Goal: Task Accomplishment & Management: Complete application form

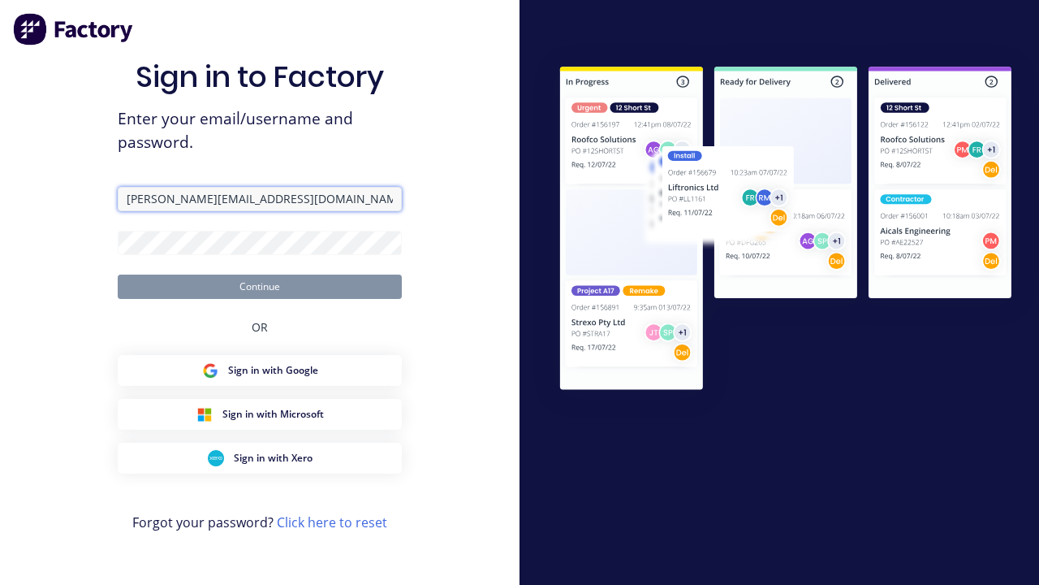
type input "[PERSON_NAME][EMAIL_ADDRESS][DOMAIN_NAME]"
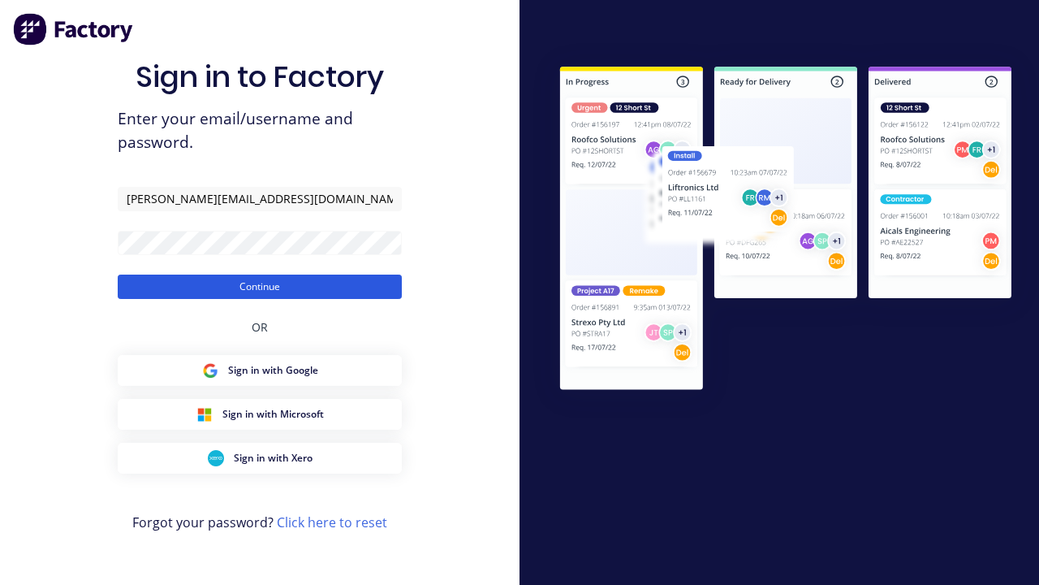
click at [260, 286] on button "Continue" at bounding box center [260, 286] width 284 height 24
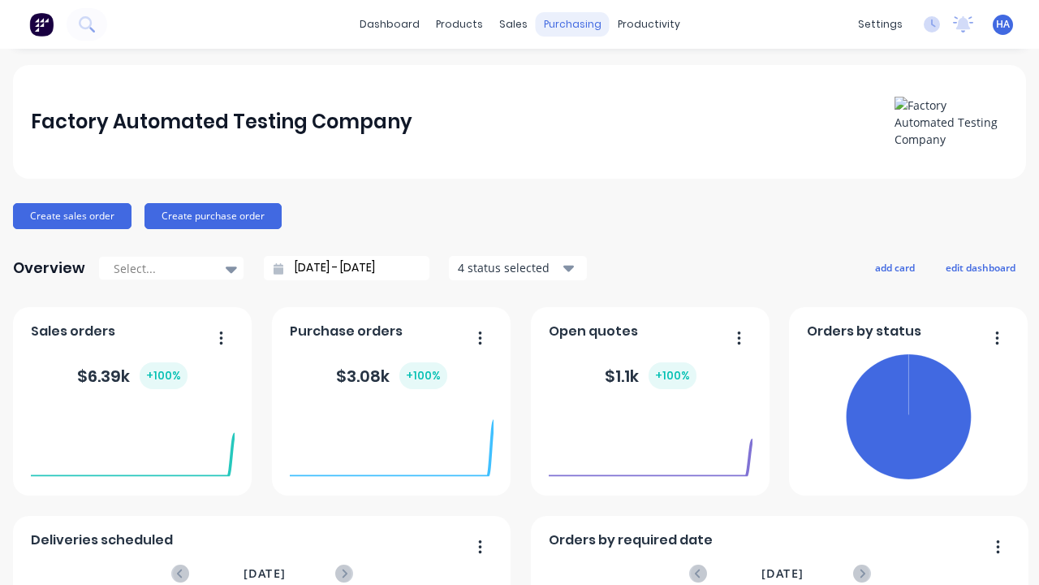
click at [572, 24] on div "purchasing" at bounding box center [573, 24] width 74 height 24
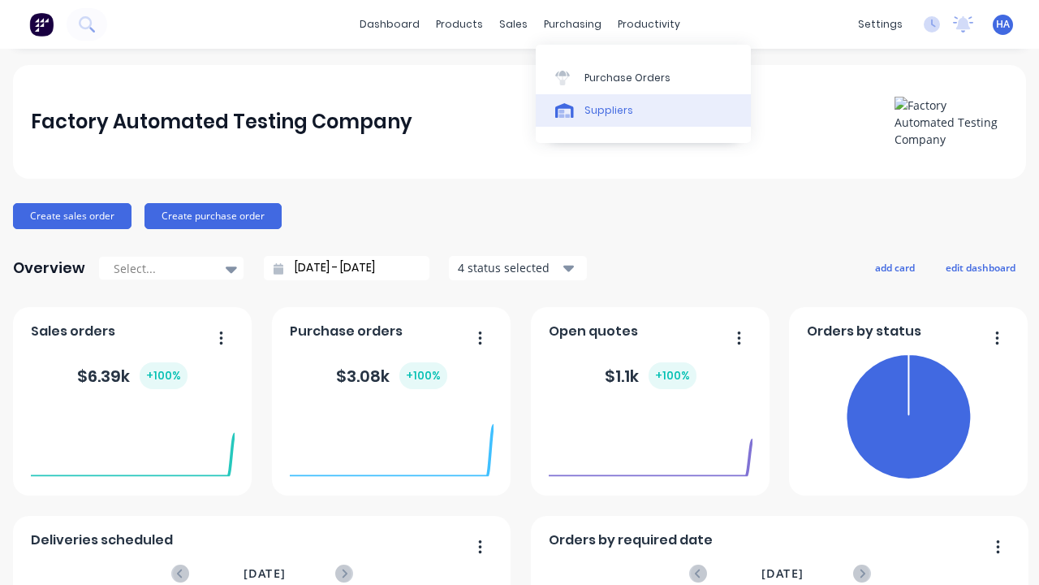
click at [643, 110] on link "Suppliers" at bounding box center [643, 110] width 215 height 32
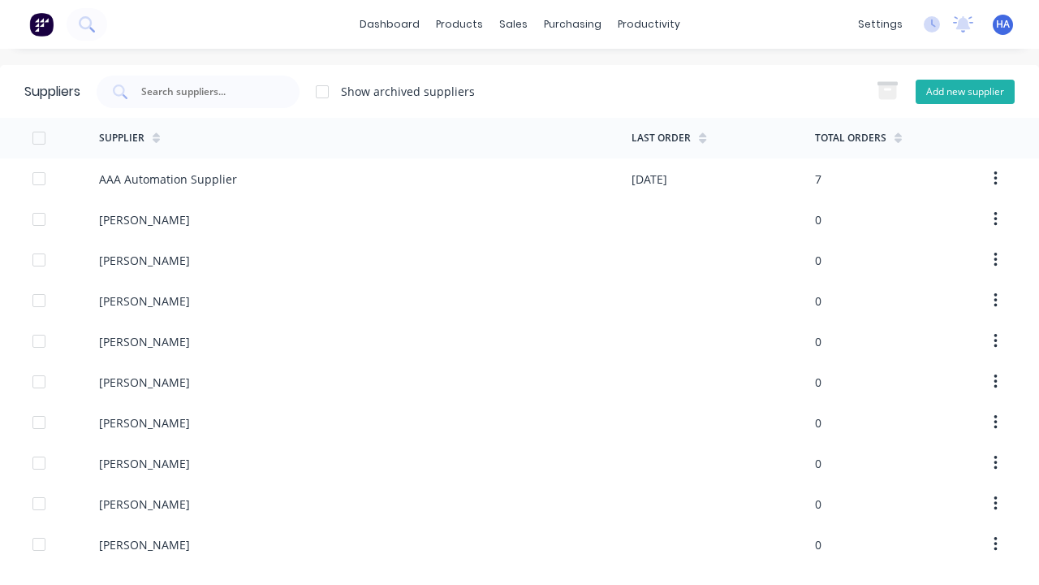
click at [965, 91] on button "Add new supplier" at bounding box center [965, 92] width 99 height 24
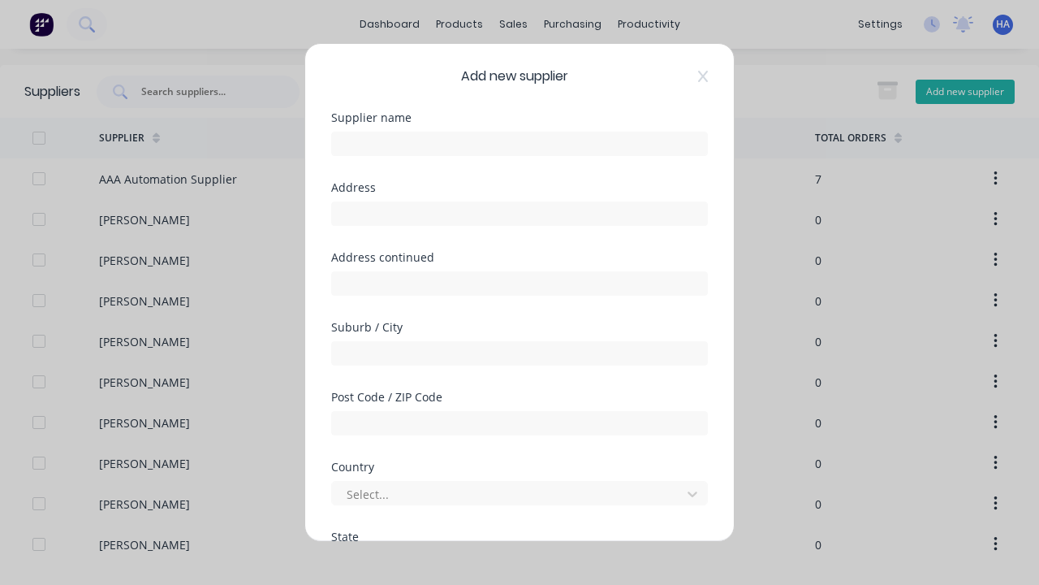
select select "AU"
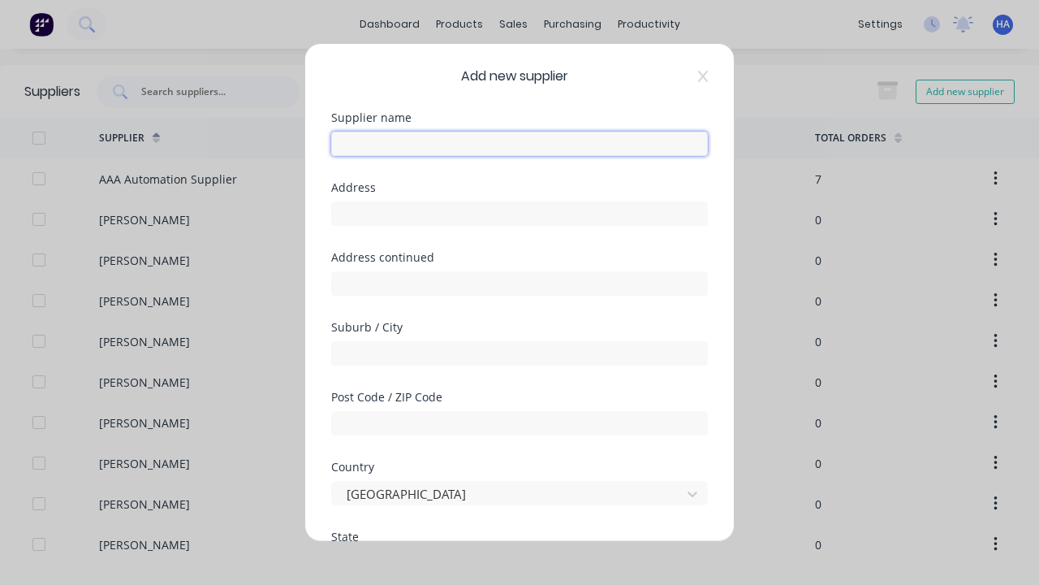
click at [520, 144] on input "text" at bounding box center [519, 144] width 377 height 24
type input "[PERSON_NAME]"
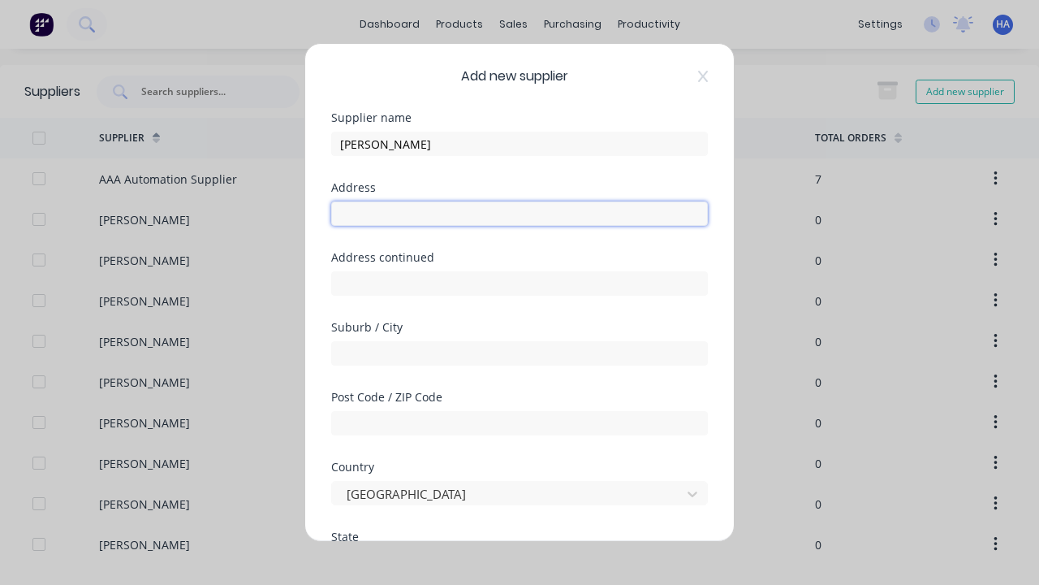
click at [520, 214] on input "text" at bounding box center [519, 213] width 377 height 24
type input "1210 Niwesi Turnpike"
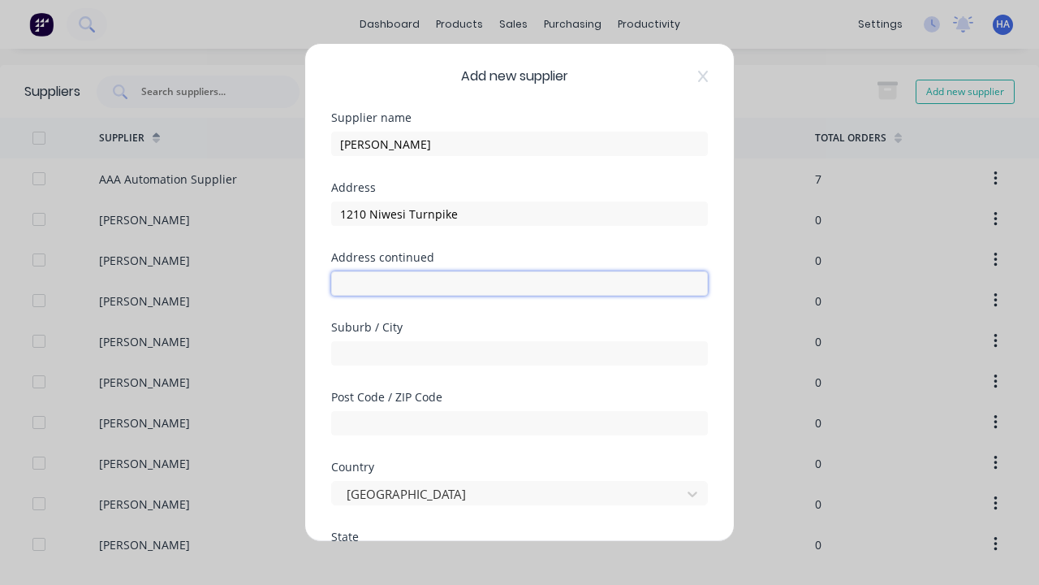
click at [520, 283] on input "text" at bounding box center [519, 283] width 377 height 24
type input "844 Hopfuz Extension"
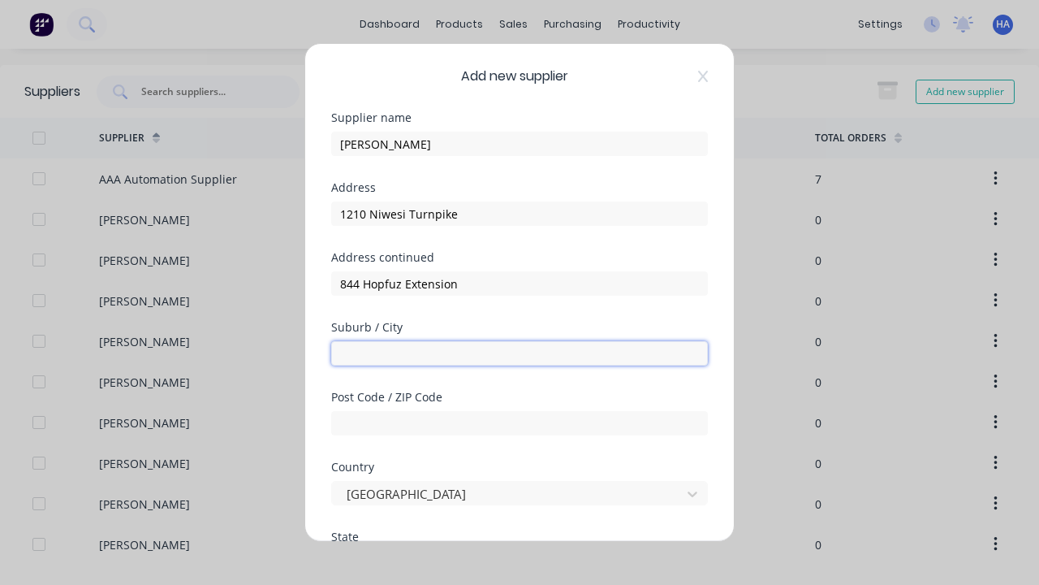
click at [520, 353] on input "text" at bounding box center [519, 353] width 377 height 24
type input "Kuduhja"
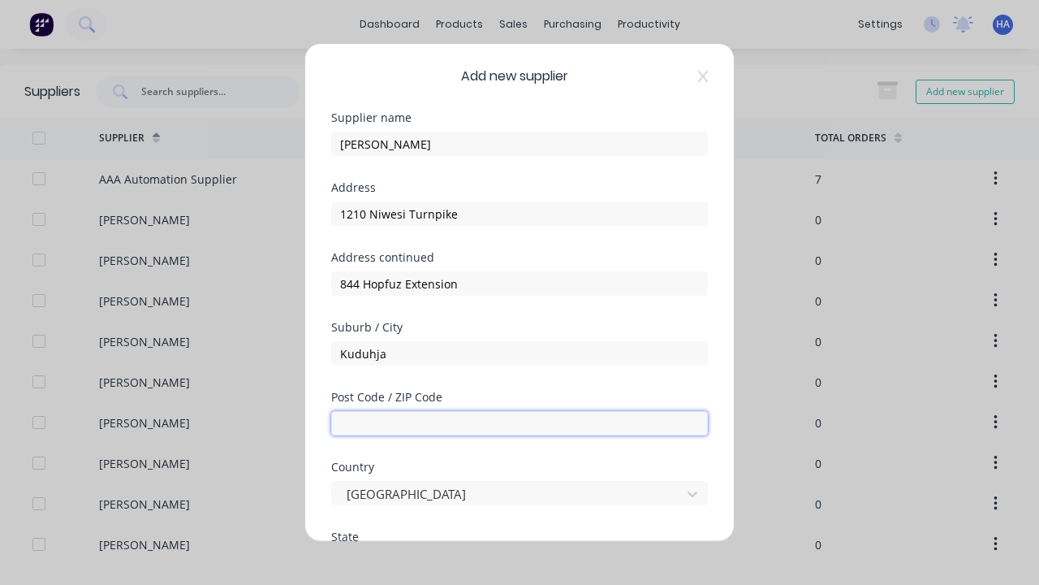
click at [520, 423] on input "text" at bounding box center [519, 423] width 377 height 24
type input "4120"
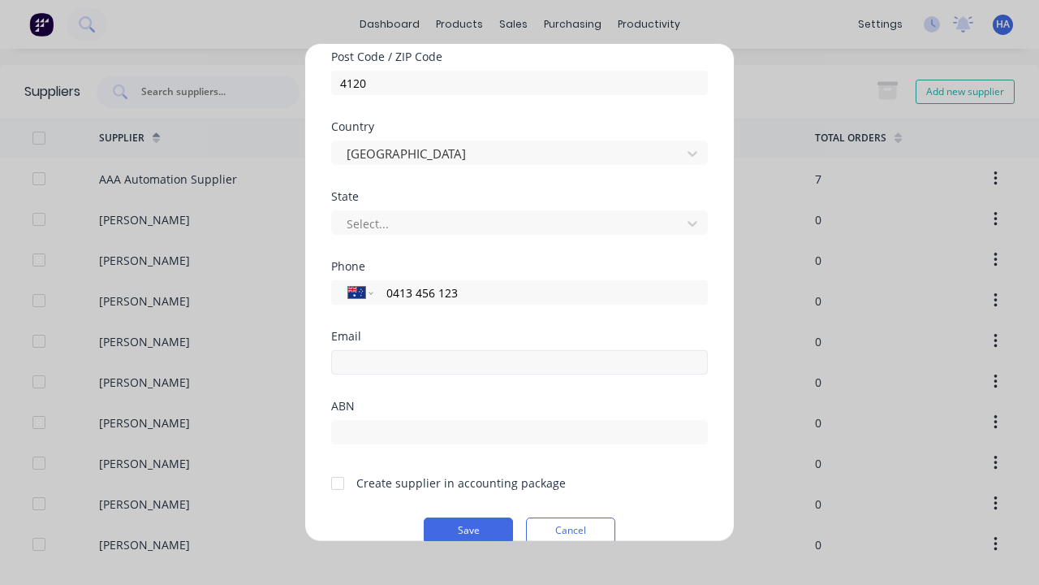
type input "0413 456 123"
click at [520, 362] on input "email" at bounding box center [519, 362] width 377 height 24
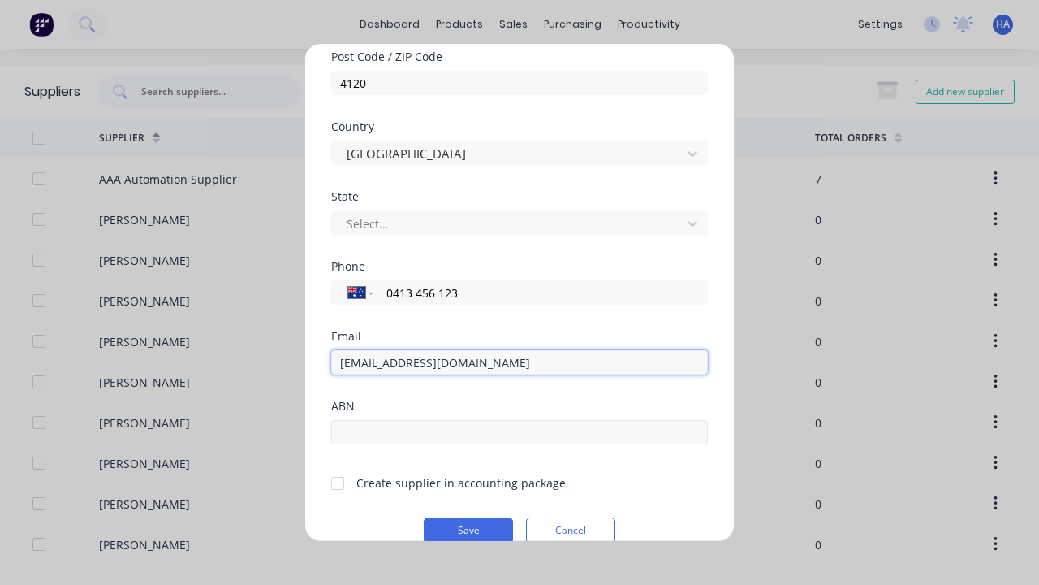
type input "[EMAIL_ADDRESS][DOMAIN_NAME]"
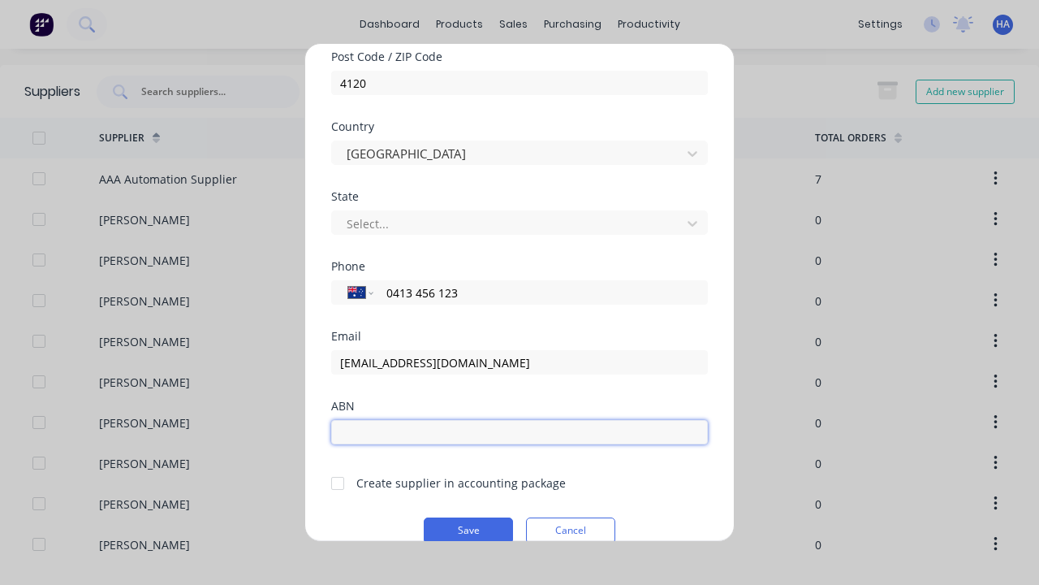
click at [520, 432] on input "text" at bounding box center [519, 432] width 377 height 24
type input "12341234"
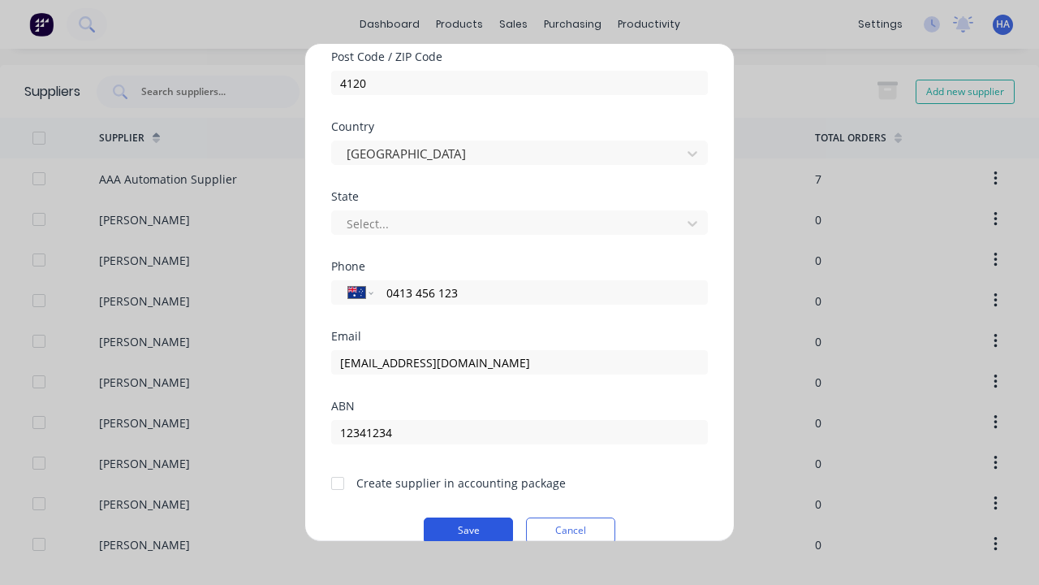
click at [468, 528] on button "Save" at bounding box center [468, 530] width 89 height 26
